Goal: Transaction & Acquisition: Purchase product/service

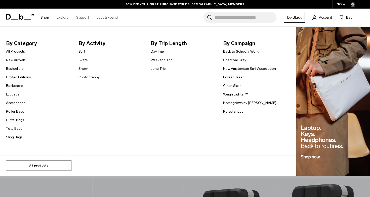
scroll to position [90, 0]
click at [58, 166] on link "All products" at bounding box center [38, 165] width 65 height 11
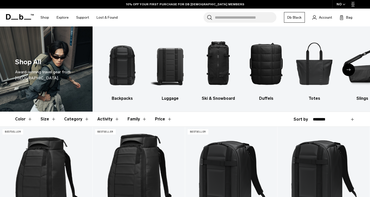
click at [343, 5] on icon "button" at bounding box center [343, 5] width 3 height 2
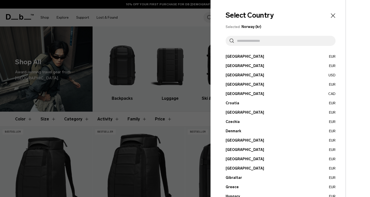
click at [259, 44] on input "text" at bounding box center [283, 41] width 98 height 10
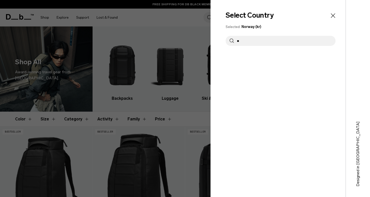
type input "*"
type input "****"
click at [225, 62] on div "Select Country Selected: Norway (kr) **** Austria EUR Belgium EUR Brazil USD" at bounding box center [277, 98] width 135 height 197
click at [227, 62] on div "Select Country Selected: Norway (kr) **** Austria EUR Belgium EUR Brazil USD" at bounding box center [277, 98] width 135 height 197
click at [229, 62] on div "Select Country Selected: Norway (kr) **** Austria EUR Belgium EUR Brazil USD" at bounding box center [277, 98] width 135 height 197
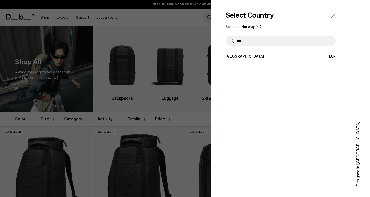
click at [233, 58] on button "France EUR" at bounding box center [280, 56] width 110 height 5
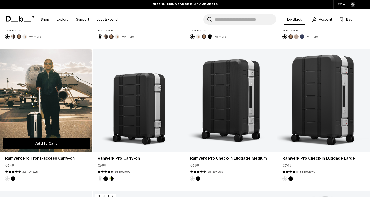
scroll to position [219, 0]
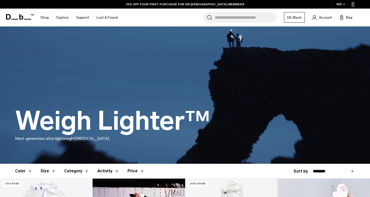
click at [287, 18] on link "Db Black" at bounding box center [294, 17] width 21 height 11
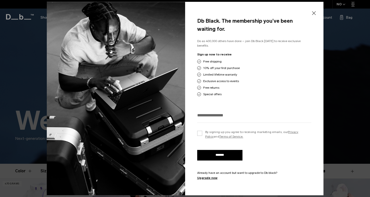
click at [311, 11] on button "Close" at bounding box center [313, 13] width 6 height 11
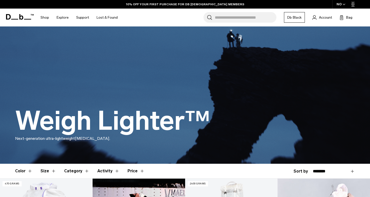
click at [347, 1] on div "NO" at bounding box center [341, 4] width 18 height 9
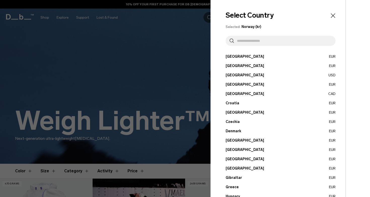
click at [268, 41] on input "text" at bounding box center [283, 41] width 98 height 10
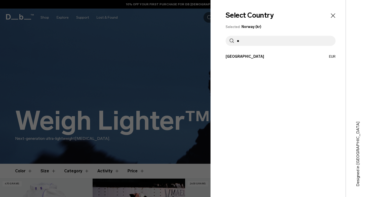
type input "**"
click at [250, 58] on button "France EUR" at bounding box center [280, 56] width 110 height 5
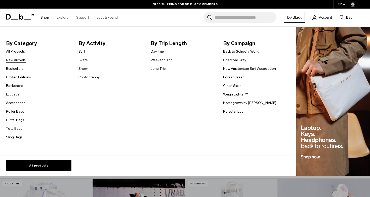
drag, startPoint x: 16, startPoint y: 52, endPoint x: 12, endPoint y: 57, distance: 7.0
click at [12, 57] on ul "All Products New Arrivals Bestsellers Limited Editions Backpacks [GEOGRAPHIC_DA…" at bounding box center [18, 94] width 25 height 92
click at [12, 58] on link "New Arrivals" at bounding box center [16, 59] width 20 height 5
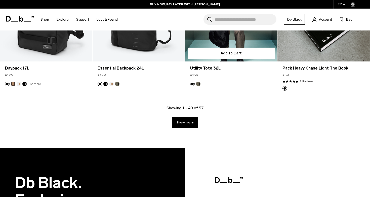
scroll to position [1488, 0]
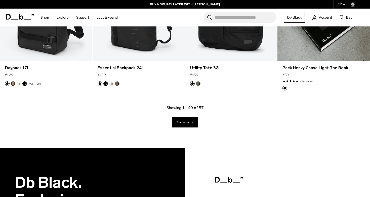
click at [194, 115] on div "Showing 1 - 40 of 57 Show more" at bounding box center [185, 126] width 370 height 43
click at [188, 120] on link "Show more" at bounding box center [185, 122] width 26 height 11
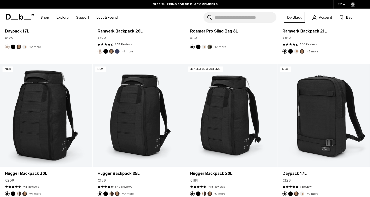
scroll to position [1805, 0]
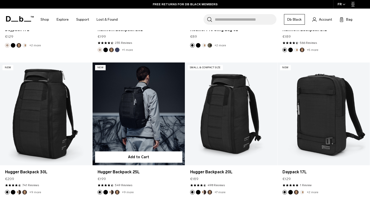
click at [155, 118] on link "Hugger Backpack 25L" at bounding box center [139, 113] width 92 height 103
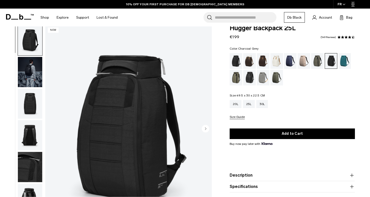
scroll to position [6, 0]
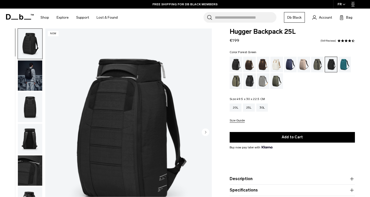
click at [316, 66] on div "Forest Green" at bounding box center [317, 65] width 13 height 16
click at [261, 81] on div "Sand Grey" at bounding box center [263, 81] width 13 height 16
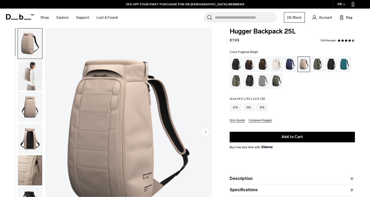
click at [206, 132] on circle "Next slide" at bounding box center [206, 132] width 8 height 8
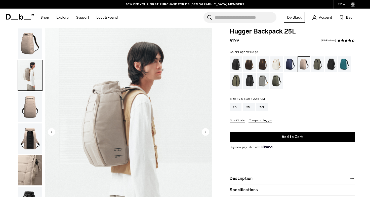
scroll to position [32, 0]
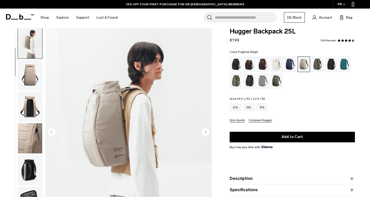
click at [206, 132] on circle "Next slide" at bounding box center [206, 132] width 8 height 8
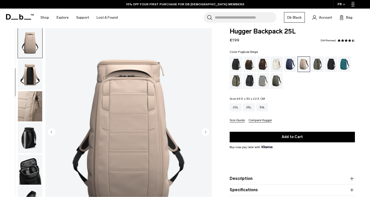
click at [206, 132] on circle "Next slide" at bounding box center [206, 132] width 8 height 8
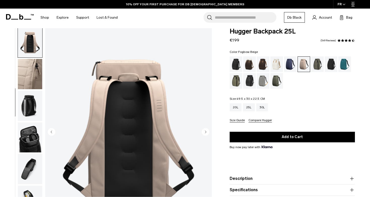
click at [206, 132] on circle "Next slide" at bounding box center [206, 132] width 8 height 8
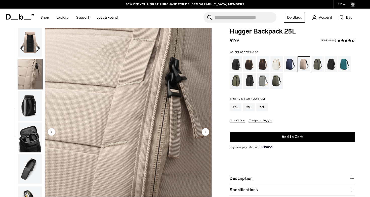
scroll to position [111, 0]
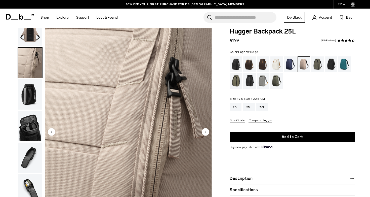
click at [206, 132] on circle "Next slide" at bounding box center [206, 132] width 8 height 8
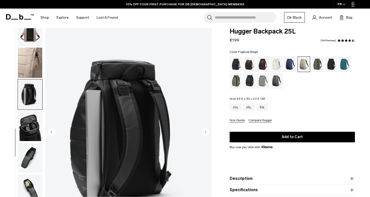
click at [206, 132] on circle "Next slide" at bounding box center [206, 132] width 8 height 8
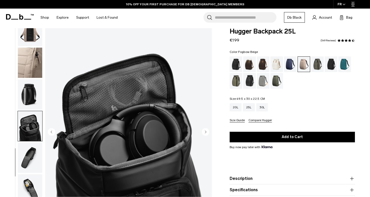
click at [206, 132] on circle "Next slide" at bounding box center [206, 132] width 8 height 8
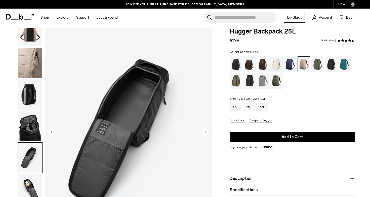
click at [206, 132] on circle "Next slide" at bounding box center [206, 132] width 8 height 8
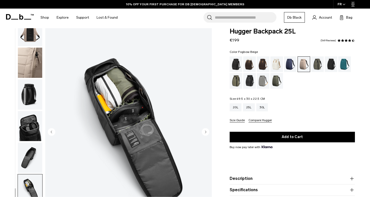
click at [206, 132] on circle "Next slide" at bounding box center [206, 132] width 8 height 8
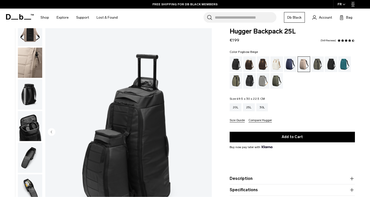
click at [206, 132] on img "10 / 10" at bounding box center [128, 132] width 166 height 208
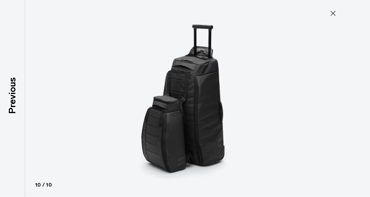
click at [332, 13] on icon at bounding box center [333, 13] width 8 height 8
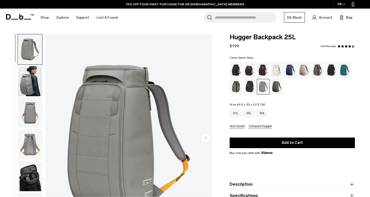
click at [40, 110] on img "button" at bounding box center [30, 113] width 24 height 30
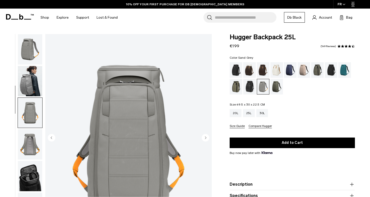
scroll to position [47, 0]
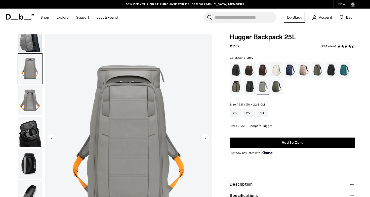
click at [27, 102] on img "button" at bounding box center [30, 100] width 24 height 30
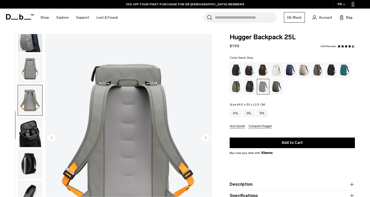
click at [27, 139] on img "button" at bounding box center [30, 132] width 24 height 30
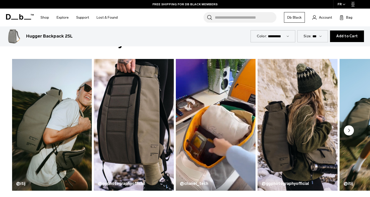
scroll to position [223, 0]
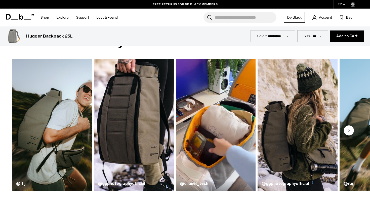
click at [348, 131] on circle "Next slide" at bounding box center [349, 130] width 10 height 10
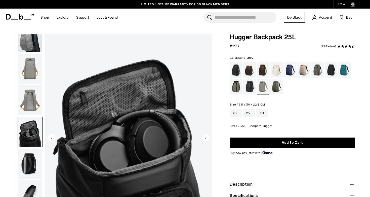
scroll to position [0, 0]
click at [275, 74] on div "Oatmilk" at bounding box center [276, 70] width 13 height 16
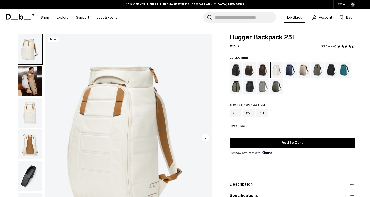
click at [205, 138] on icon "Next slide" at bounding box center [205, 137] width 1 height 2
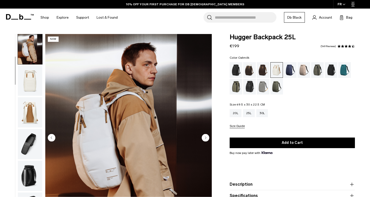
click at [206, 139] on circle "Next slide" at bounding box center [206, 137] width 8 height 8
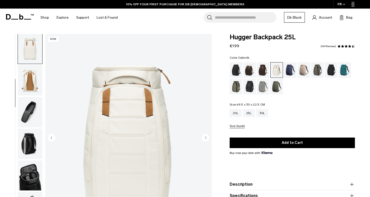
click at [206, 139] on circle "Next slide" at bounding box center [206, 137] width 8 height 8
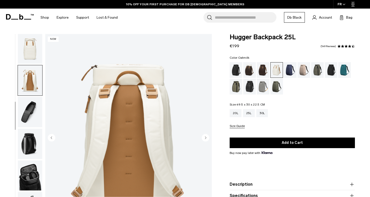
scroll to position [79, 0]
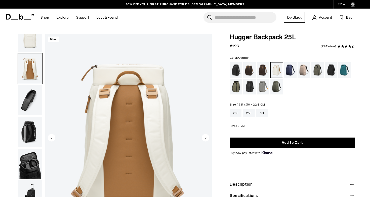
click at [206, 139] on circle "Next slide" at bounding box center [206, 137] width 8 height 8
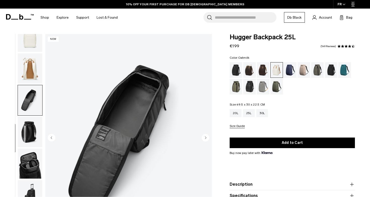
click at [206, 139] on circle "Next slide" at bounding box center [206, 137] width 8 height 8
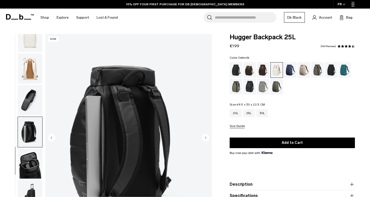
click at [206, 139] on circle "Next slide" at bounding box center [206, 137] width 8 height 8
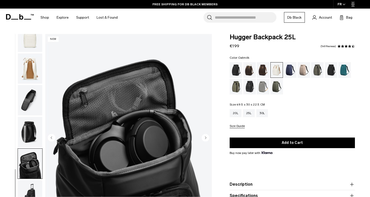
click at [50, 135] on circle "Previous slide" at bounding box center [52, 137] width 8 height 8
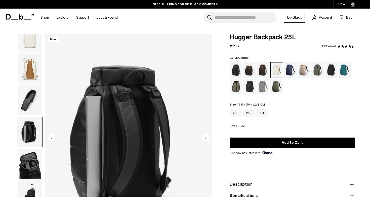
click at [50, 135] on circle "Previous slide" at bounding box center [52, 137] width 8 height 8
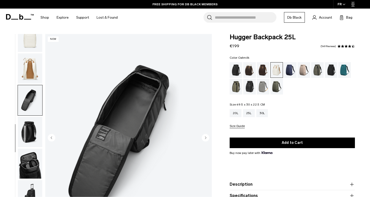
click at [50, 135] on circle "Previous slide" at bounding box center [52, 137] width 8 height 8
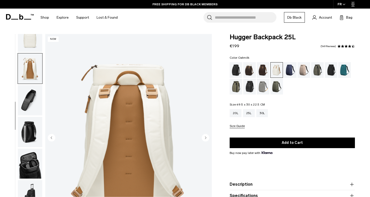
click at [30, 45] on img "button" at bounding box center [30, 37] width 24 height 30
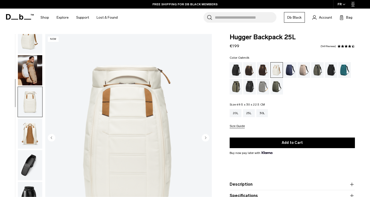
click at [28, 71] on img "button" at bounding box center [30, 70] width 24 height 30
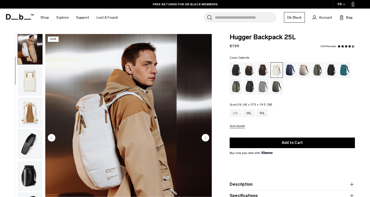
click at [239, 113] on div "20L" at bounding box center [236, 113] width 12 height 8
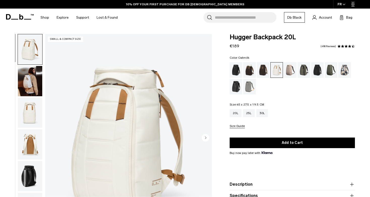
click at [26, 78] on img "button" at bounding box center [30, 81] width 24 height 30
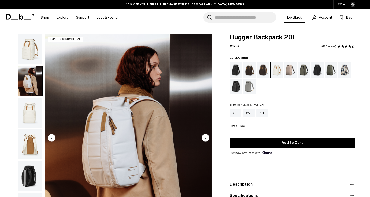
scroll to position [32, 0]
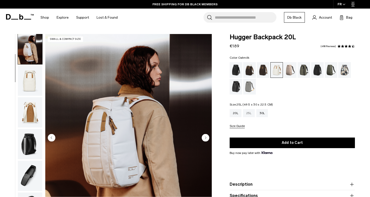
click at [246, 114] on div "25L" at bounding box center [249, 113] width 12 height 8
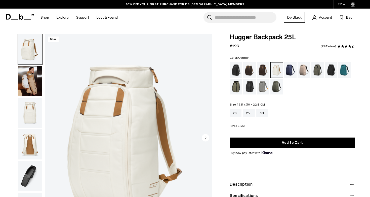
click at [35, 80] on img "button" at bounding box center [30, 81] width 24 height 30
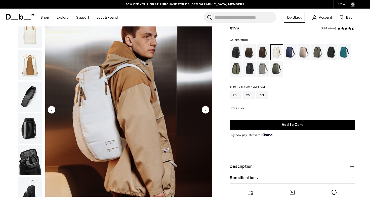
scroll to position [34, 0]
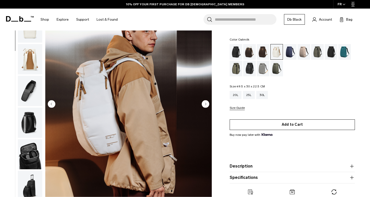
click at [262, 127] on button "Add to Cart" at bounding box center [292, 124] width 125 height 11
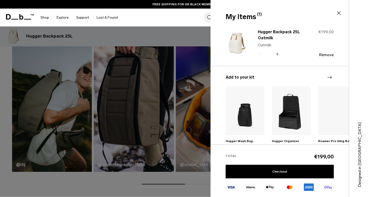
scroll to position [242, 0]
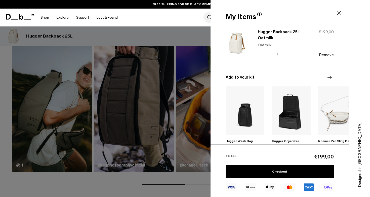
click at [182, 92] on div at bounding box center [185, 98] width 370 height 197
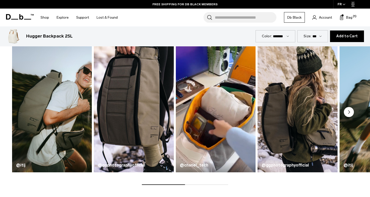
click at [349, 113] on circle "Next slide" at bounding box center [349, 112] width 10 height 10
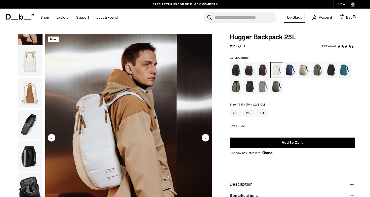
scroll to position [0, 0]
click at [202, 138] on circle "Next slide" at bounding box center [206, 137] width 8 height 8
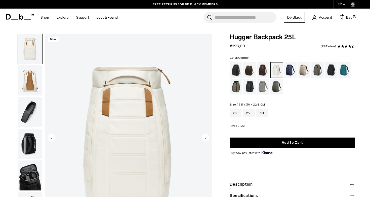
click at [202, 138] on circle "Next slide" at bounding box center [206, 137] width 8 height 8
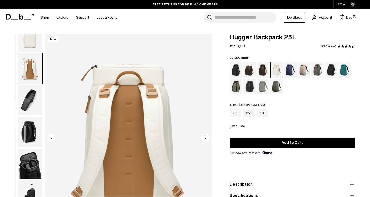
click at [202, 138] on circle "Next slide" at bounding box center [206, 137] width 8 height 8
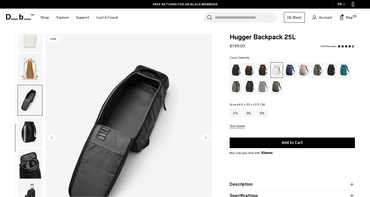
click at [202, 138] on circle "Next slide" at bounding box center [206, 137] width 8 height 8
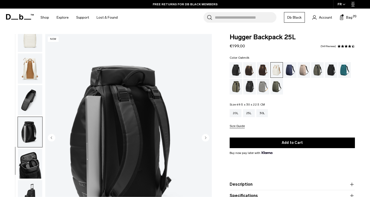
click at [202, 138] on circle "Next slide" at bounding box center [206, 137] width 8 height 8
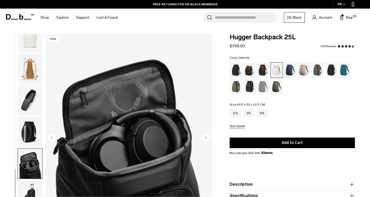
click at [202, 138] on circle "Next slide" at bounding box center [206, 137] width 8 height 8
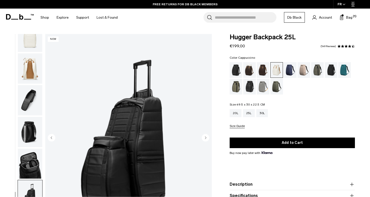
click at [252, 71] on div "Cappuccino" at bounding box center [249, 70] width 13 height 16
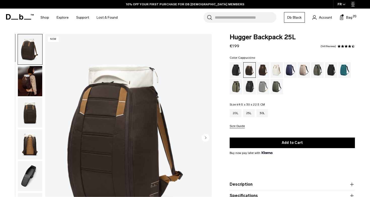
click at [29, 80] on img "button" at bounding box center [30, 81] width 24 height 30
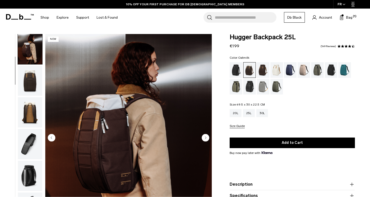
click at [278, 69] on div "Oatmilk" at bounding box center [276, 70] width 13 height 16
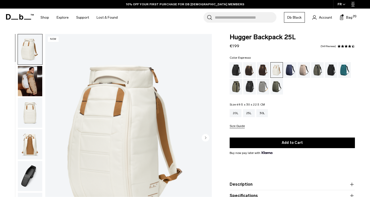
click at [263, 71] on div "Espresso" at bounding box center [263, 70] width 13 height 16
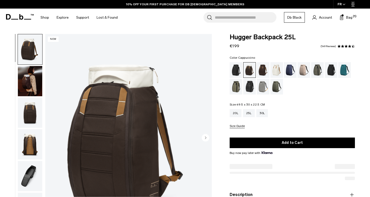
click at [35, 91] on img "button" at bounding box center [30, 81] width 24 height 30
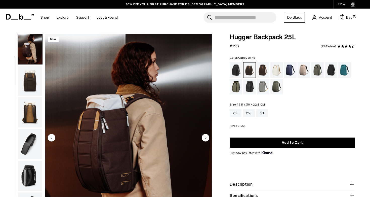
click at [30, 103] on img "button" at bounding box center [30, 112] width 24 height 30
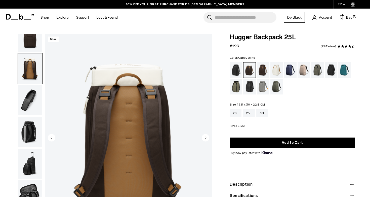
scroll to position [79, 0]
click at [26, 119] on img "button" at bounding box center [30, 132] width 24 height 30
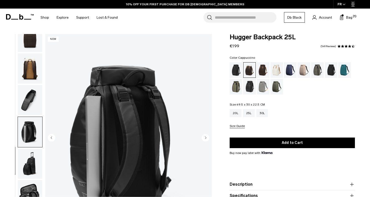
click at [206, 136] on circle "Next slide" at bounding box center [206, 137] width 8 height 8
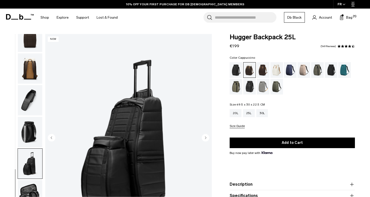
click at [206, 136] on circle "Next slide" at bounding box center [206, 137] width 8 height 8
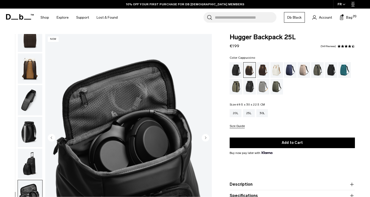
click at [23, 137] on img "button" at bounding box center [30, 132] width 24 height 30
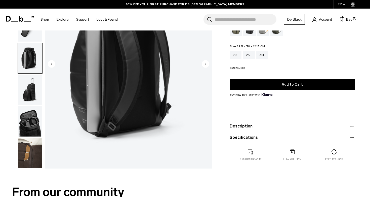
scroll to position [75, 0]
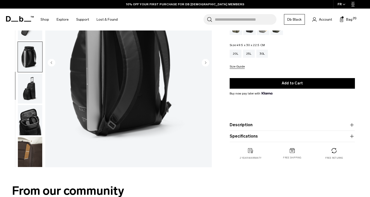
click at [26, 148] on img "button" at bounding box center [30, 152] width 24 height 30
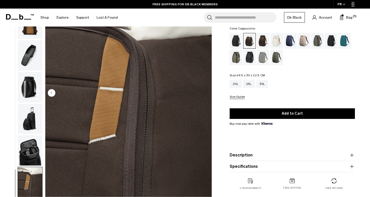
scroll to position [10, 0]
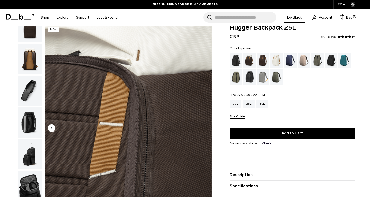
click at [272, 63] on div "Oatmilk" at bounding box center [276, 61] width 13 height 16
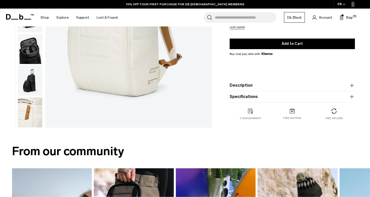
scroll to position [146, 0]
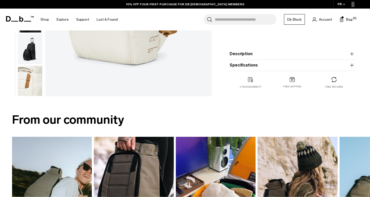
click at [33, 90] on img "button" at bounding box center [30, 81] width 24 height 30
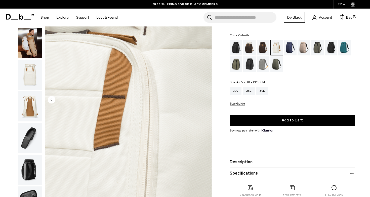
scroll to position [0, 0]
click at [262, 68] on div "Sand Grey" at bounding box center [263, 64] width 13 height 16
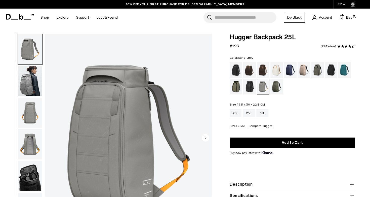
click at [32, 106] on img "button" at bounding box center [30, 113] width 24 height 30
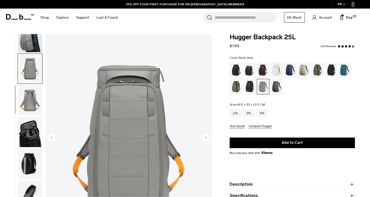
click at [32, 98] on img "button" at bounding box center [30, 100] width 24 height 30
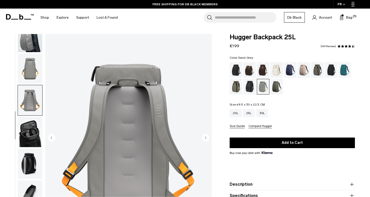
click at [207, 137] on circle "Next slide" at bounding box center [206, 137] width 8 height 8
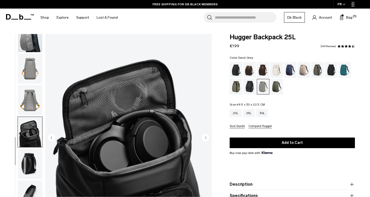
click at [207, 137] on circle "Next slide" at bounding box center [206, 137] width 8 height 8
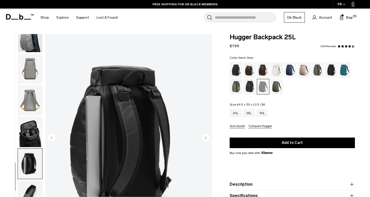
click at [33, 99] on img "button" at bounding box center [30, 100] width 24 height 30
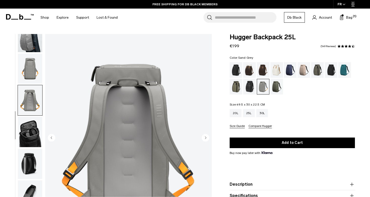
click at [33, 74] on img "button" at bounding box center [30, 69] width 24 height 30
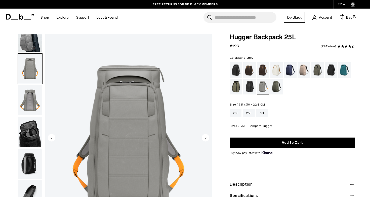
scroll to position [0, 0]
drag, startPoint x: 239, startPoint y: 57, endPoint x: 258, endPoint y: 57, distance: 18.9
click at [258, 57] on fieldset "Color: Sand Grey Out of stock" at bounding box center [292, 75] width 125 height 38
copy legend "Sand Grey"
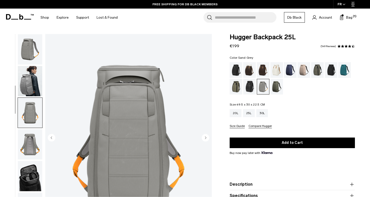
click at [35, 85] on img "button" at bounding box center [30, 81] width 24 height 30
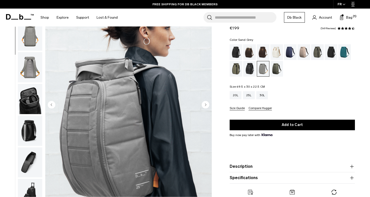
scroll to position [35, 0]
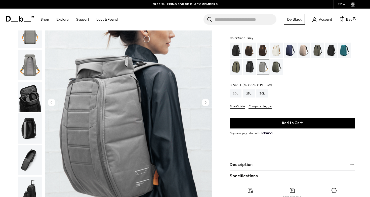
click at [233, 92] on div "20L" at bounding box center [236, 93] width 12 height 8
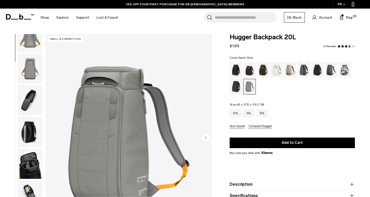
scroll to position [23, 0]
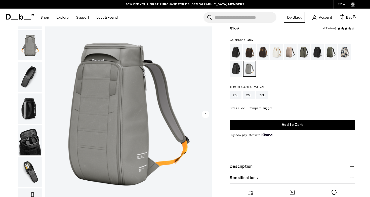
click at [35, 60] on img "button" at bounding box center [30, 45] width 24 height 30
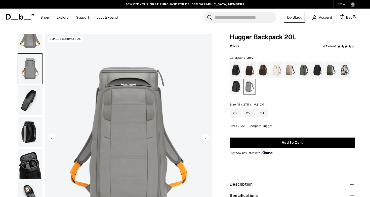
click at [208, 138] on circle "Next slide" at bounding box center [206, 137] width 8 height 8
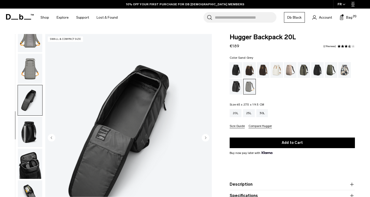
click at [208, 138] on circle "Next slide" at bounding box center [206, 137] width 8 height 8
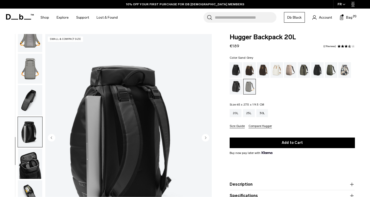
click at [208, 138] on circle "Next slide" at bounding box center [206, 137] width 8 height 8
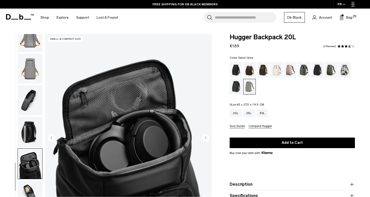
click at [27, 68] on img "button" at bounding box center [30, 69] width 24 height 30
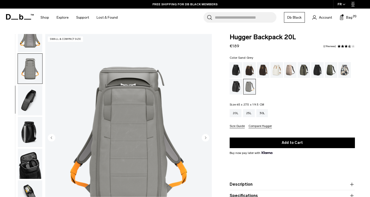
click at [33, 36] on img "button" at bounding box center [30, 37] width 24 height 30
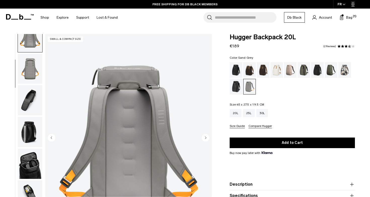
scroll to position [32, 0]
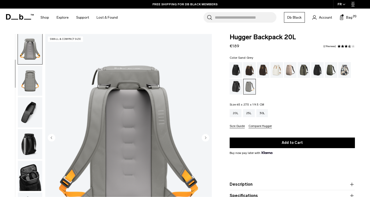
click at [18, 126] on img "button" at bounding box center [30, 112] width 24 height 30
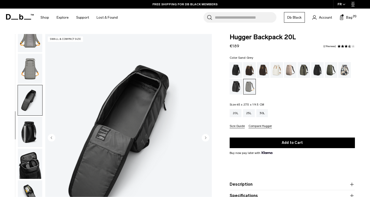
click at [29, 141] on img "button" at bounding box center [30, 132] width 24 height 30
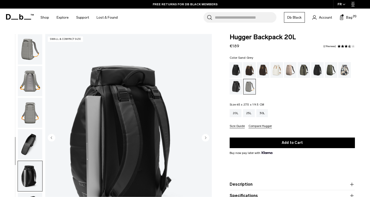
scroll to position [0, 0]
click at [250, 114] on div "25L" at bounding box center [249, 113] width 12 height 8
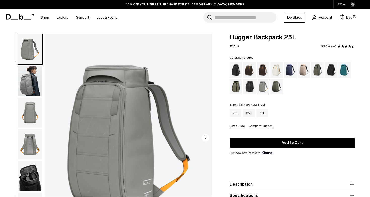
click at [23, 86] on img "button" at bounding box center [30, 81] width 24 height 30
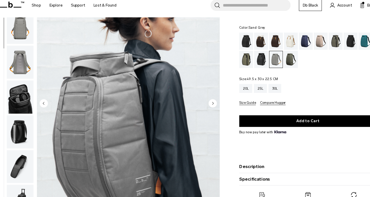
scroll to position [33, 0]
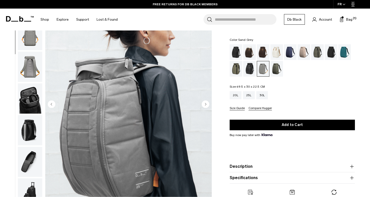
click at [204, 102] on circle "Next slide" at bounding box center [206, 104] width 8 height 8
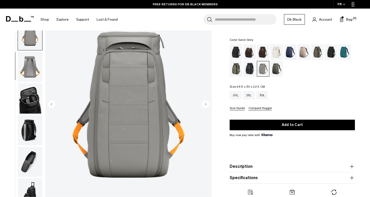
scroll to position [47, 0]
click at [204, 102] on circle "Next slide" at bounding box center [206, 104] width 8 height 8
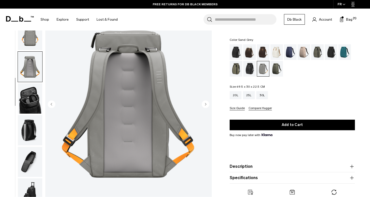
click at [204, 102] on circle "Next slide" at bounding box center [206, 104] width 8 height 8
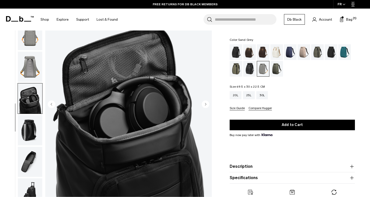
click at [204, 102] on circle "Next slide" at bounding box center [206, 104] width 8 height 8
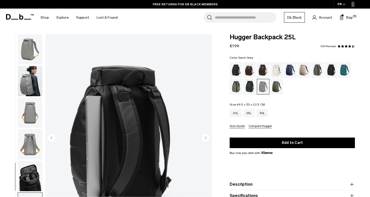
scroll to position [0, 0]
click at [36, 50] on img "button" at bounding box center [30, 49] width 24 height 30
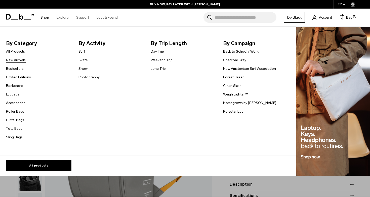
drag, startPoint x: 15, startPoint y: 53, endPoint x: 12, endPoint y: 61, distance: 8.7
click at [12, 61] on ul "All Products New Arrivals Bestsellers Limited Editions Backpacks Luggage" at bounding box center [18, 94] width 25 height 92
click at [12, 61] on link "New Arrivals" at bounding box center [16, 59] width 20 height 5
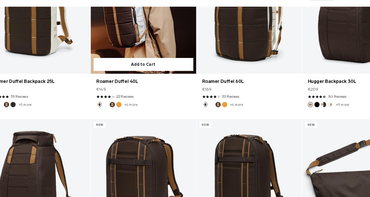
scroll to position [731, 0]
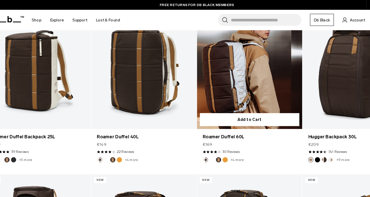
click at [207, 139] on button "Parhelion Orange" at bounding box center [209, 139] width 5 height 5
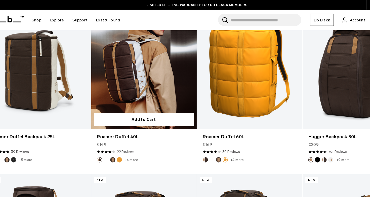
click at [115, 139] on button "Parhelion Orange" at bounding box center [117, 139] width 5 height 5
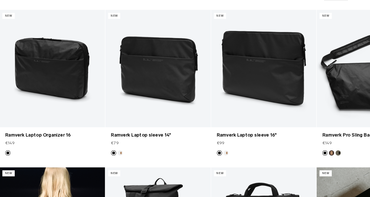
scroll to position [1473, 0]
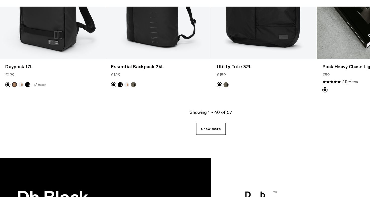
click at [178, 132] on link "Show more" at bounding box center [185, 137] width 26 height 11
